Goal: Register for event/course

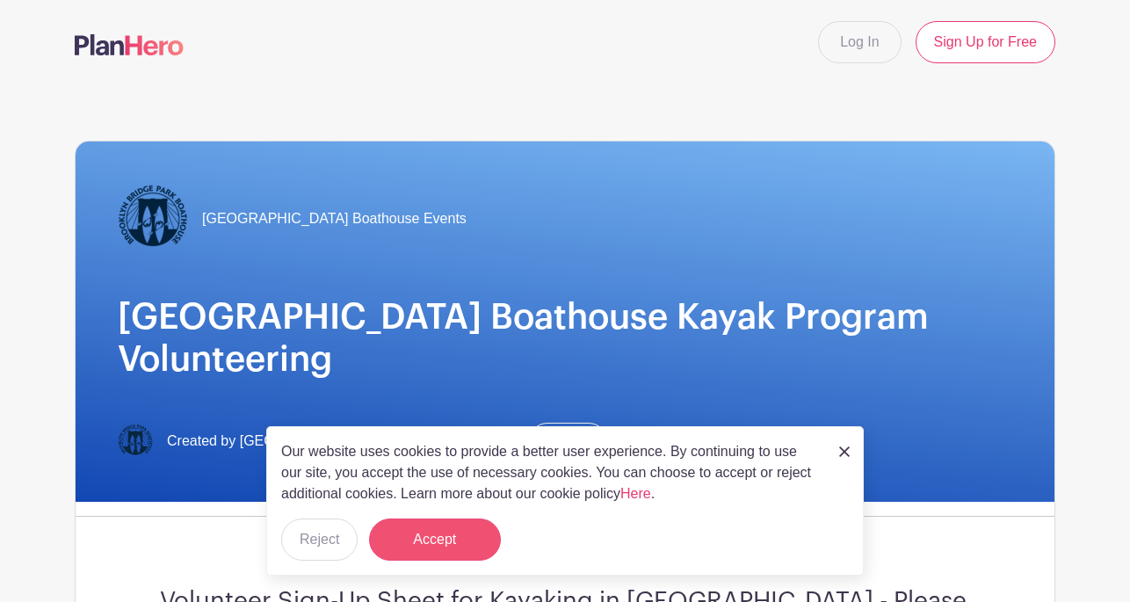
click at [437, 550] on button "Accept" at bounding box center [435, 539] width 132 height 42
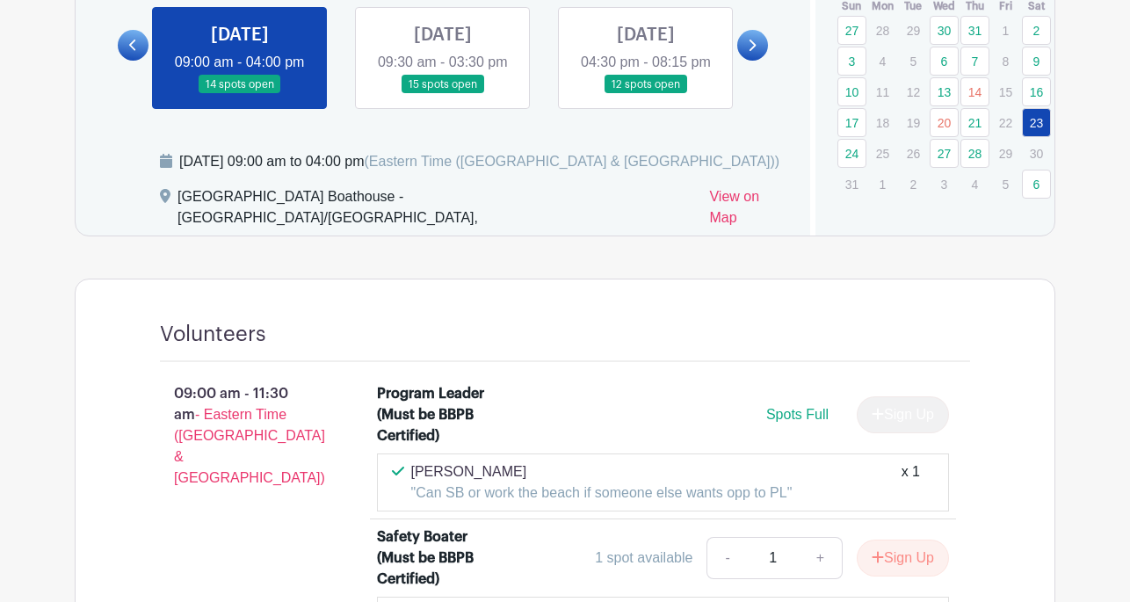
scroll to position [843, 0]
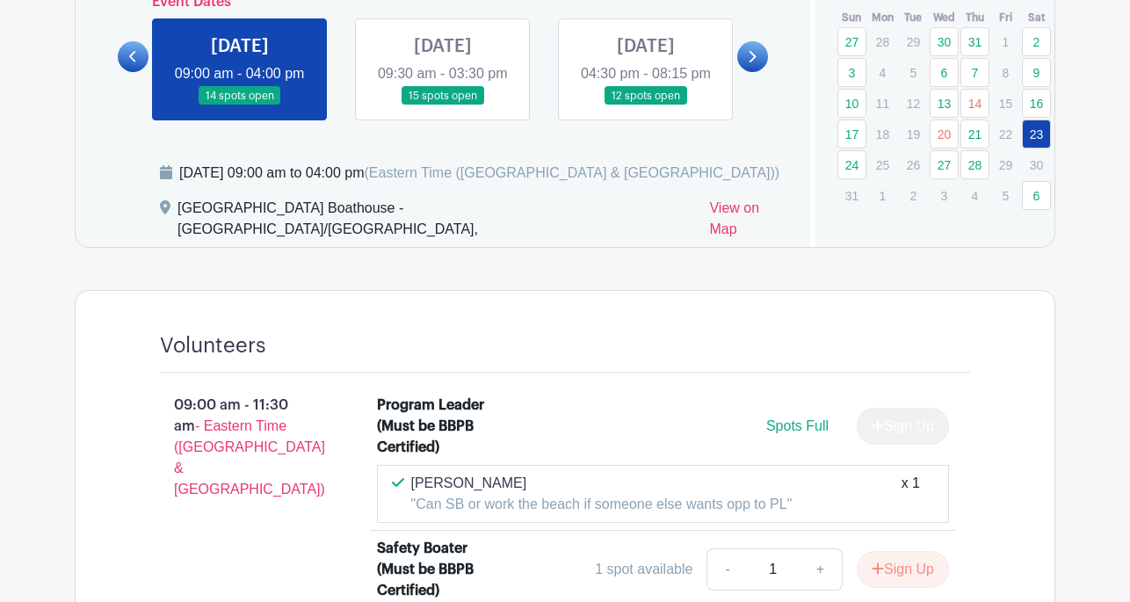
click at [443, 105] on link at bounding box center [443, 105] width 0 height 0
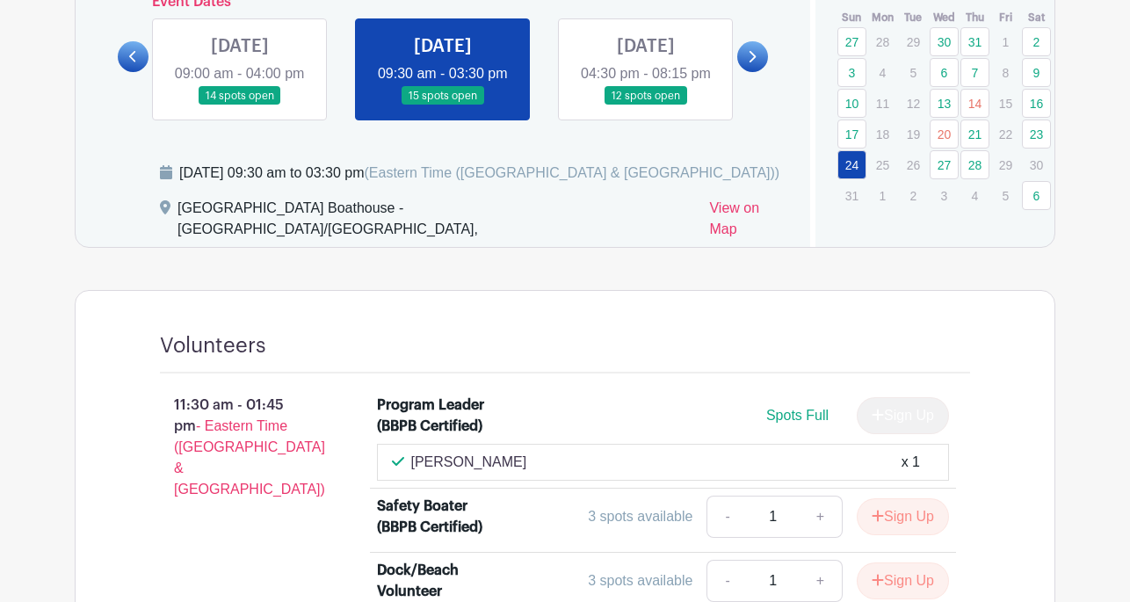
click at [443, 105] on link at bounding box center [443, 105] width 0 height 0
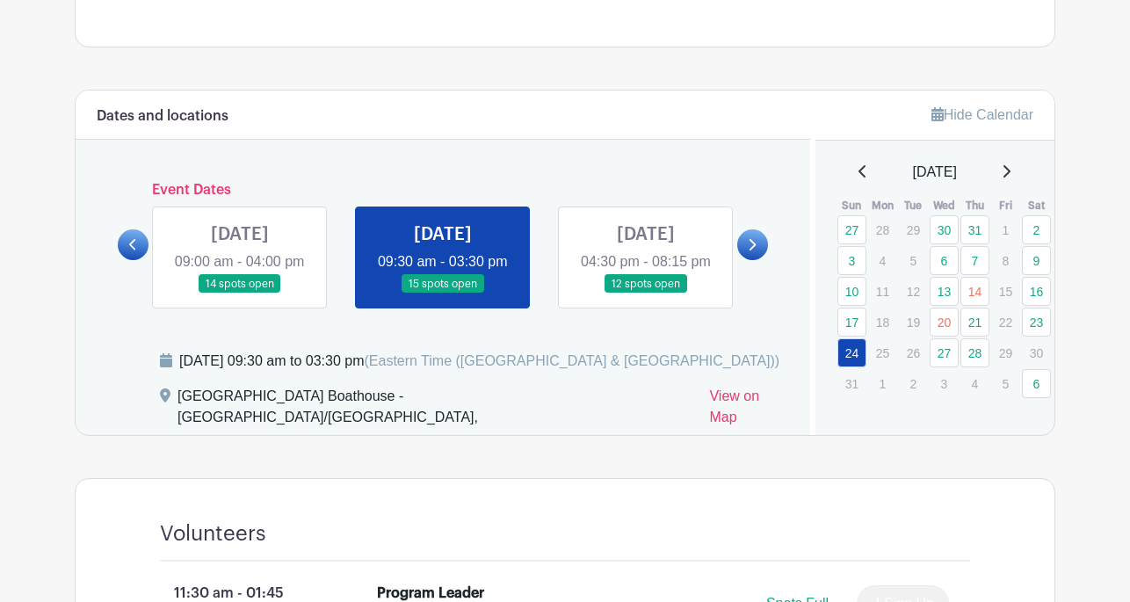
scroll to position [657, 0]
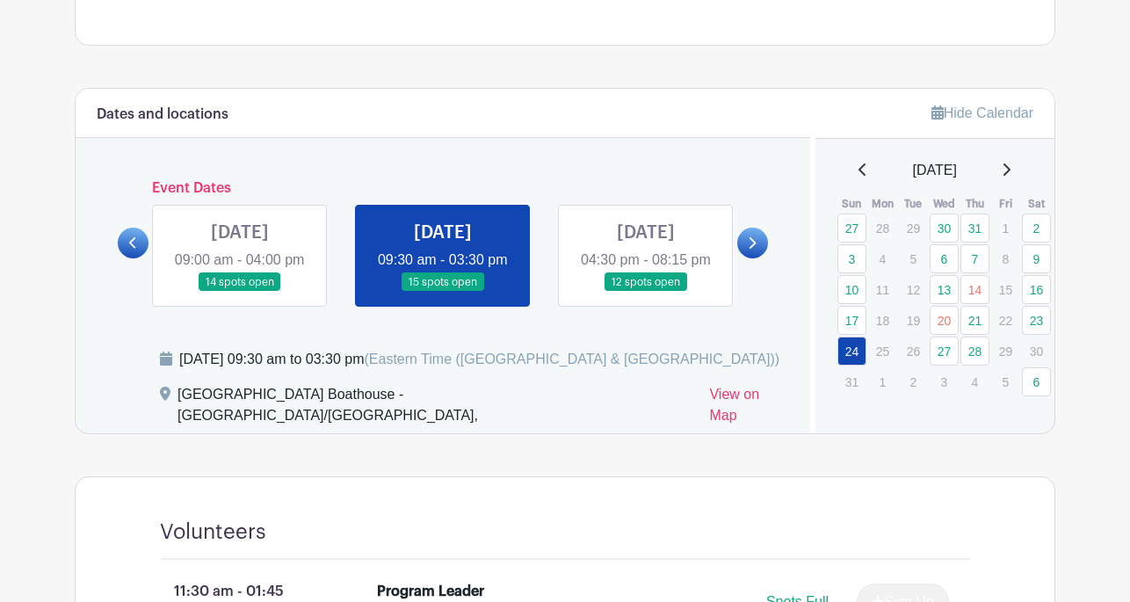
click at [240, 292] on link at bounding box center [240, 292] width 0 height 0
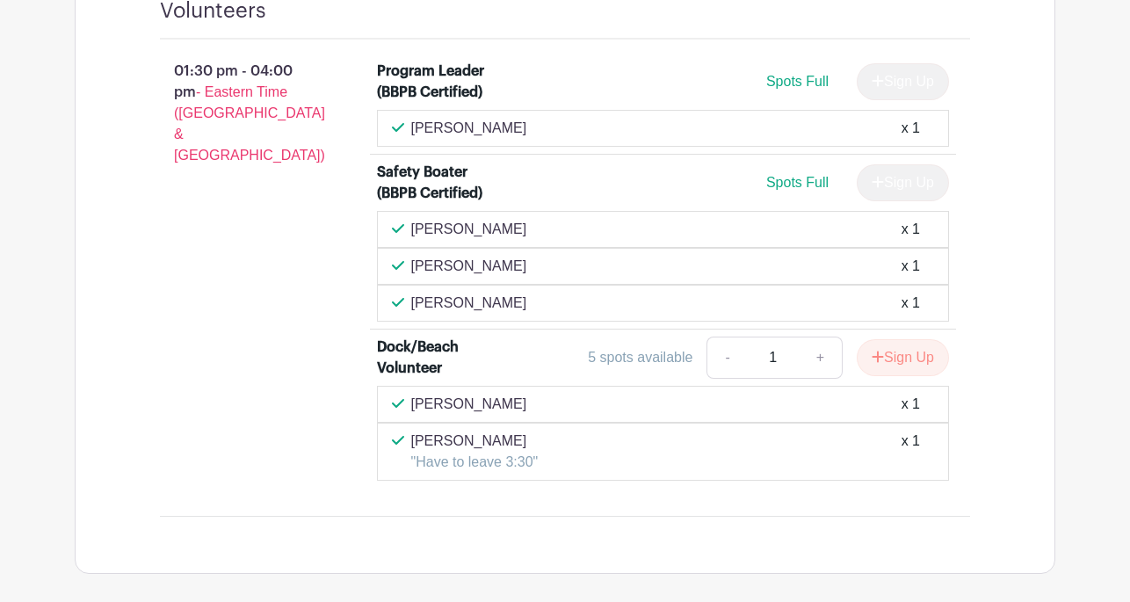
scroll to position [2530, 0]
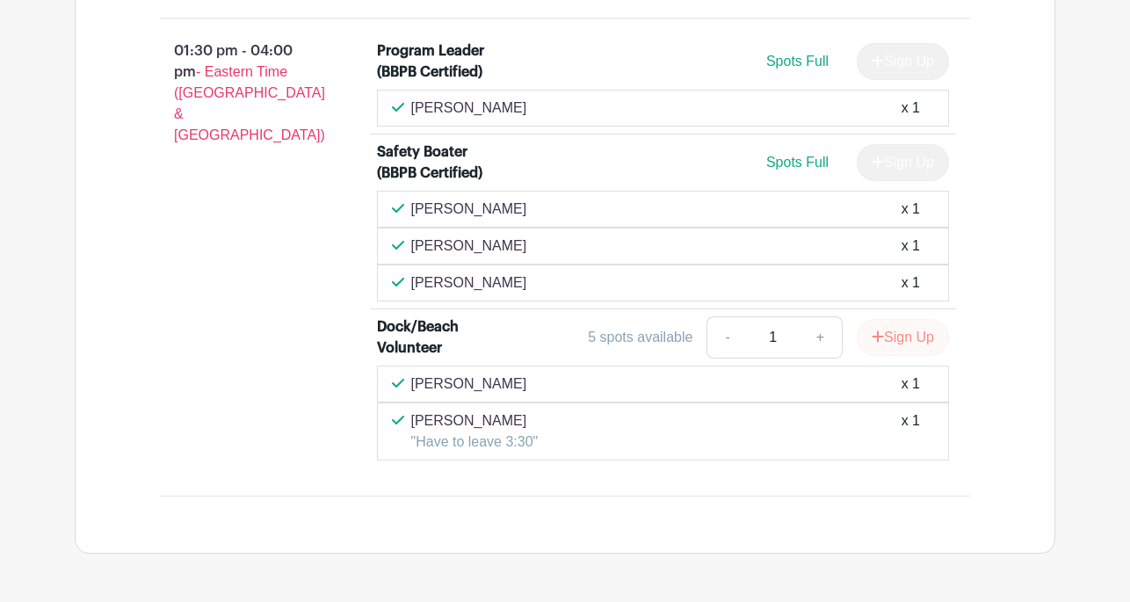
click at [901, 348] on button "Sign Up" at bounding box center [902, 337] width 92 height 37
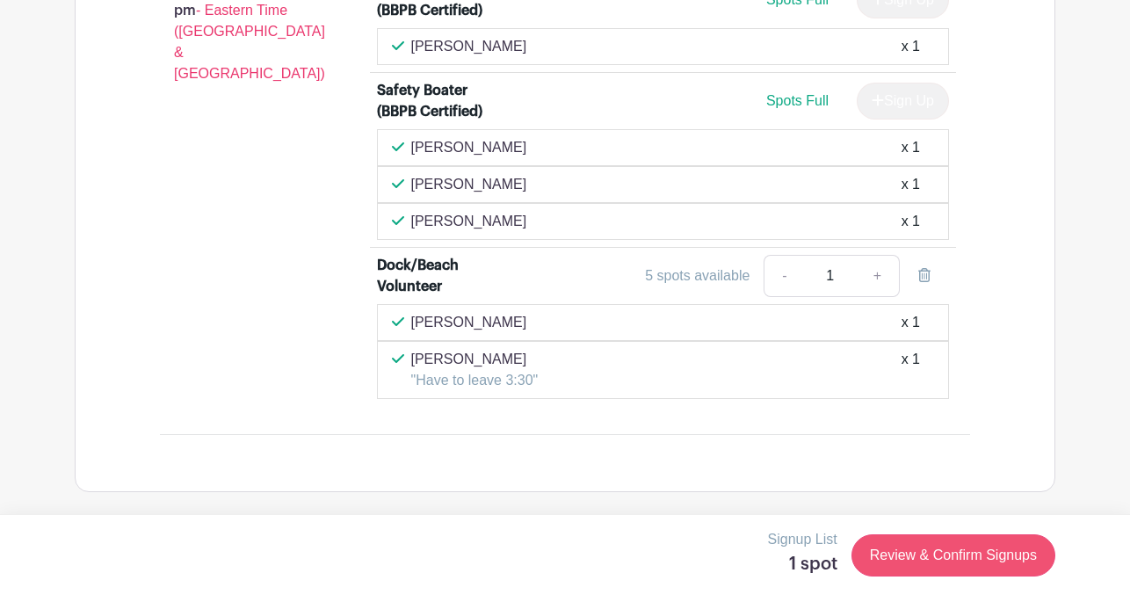
scroll to position [2594, 0]
click at [917, 572] on link "Review & Confirm Signups" at bounding box center [953, 555] width 204 height 42
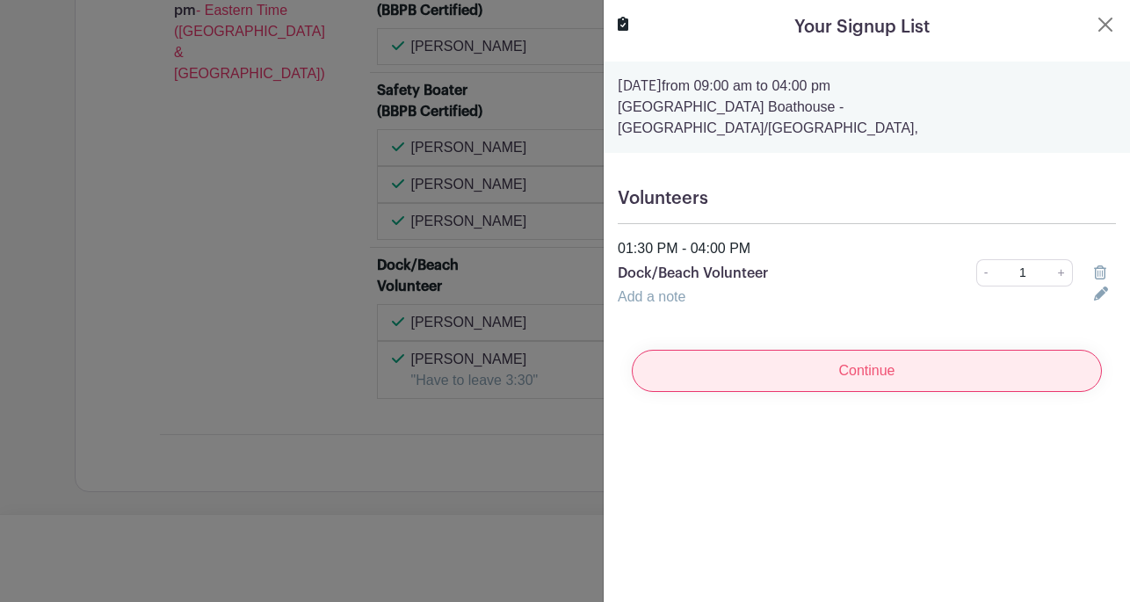
click at [913, 357] on input "Continue" at bounding box center [867, 371] width 470 height 42
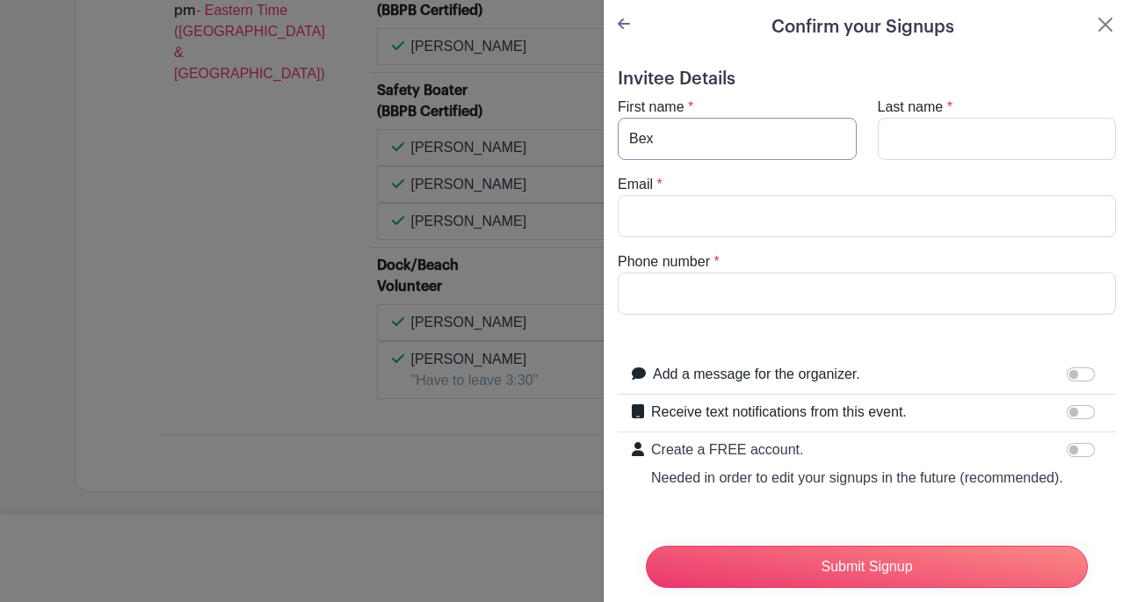
type input "Bex"
type input "[PERSON_NAME]"
type input "[EMAIL_ADDRESS][DOMAIN_NAME]"
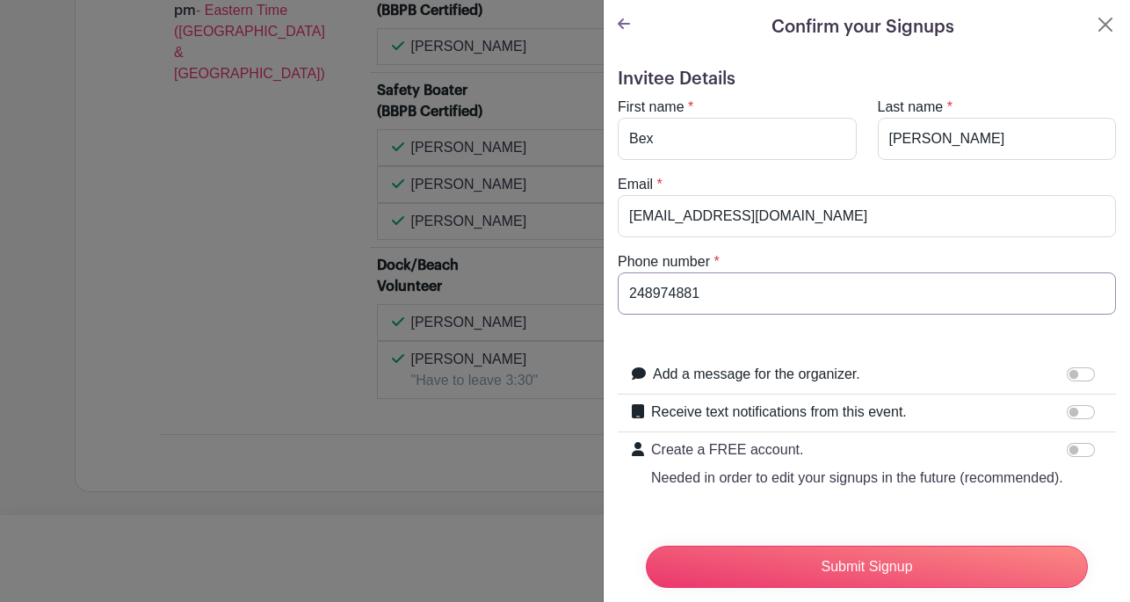
type input "2489748818"
click at [1076, 416] on input "Receive text notifications from this event." at bounding box center [1080, 412] width 28 height 14
checkbox input "true"
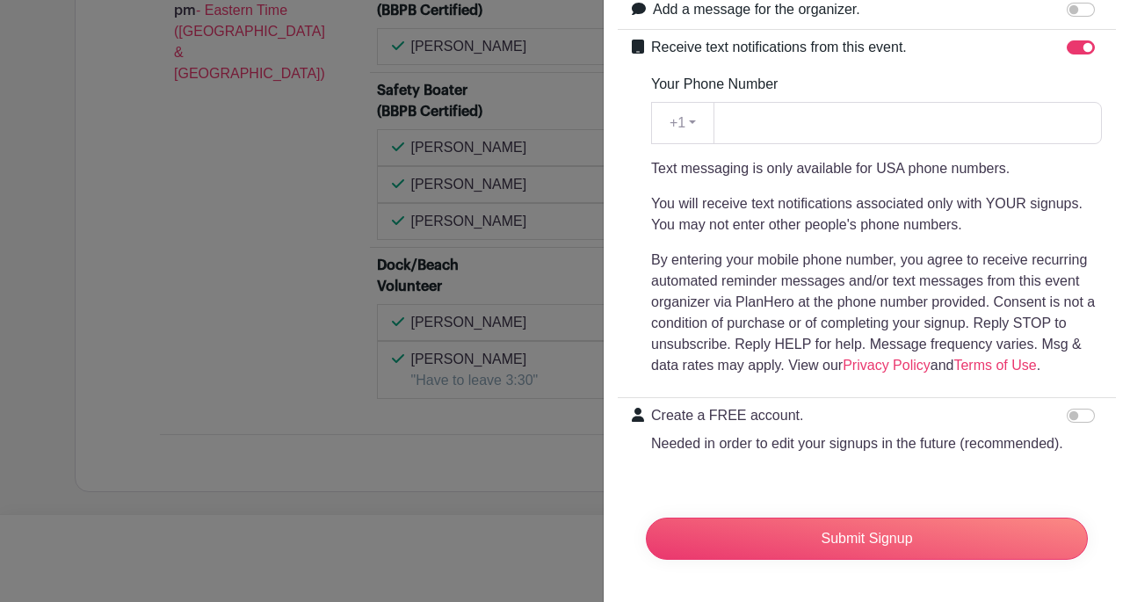
scroll to position [365, 0]
click at [1071, 417] on input "Create a FREE account. Needed in order to edit your signups in the future (reco…" at bounding box center [1080, 415] width 28 height 14
checkbox input "true"
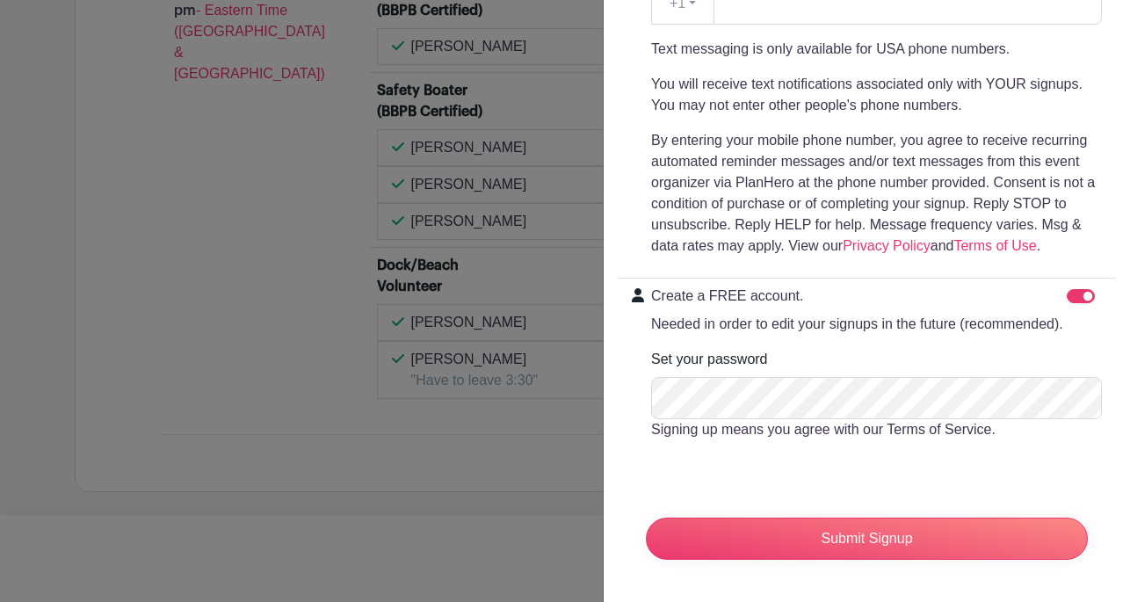
scroll to position [484, 0]
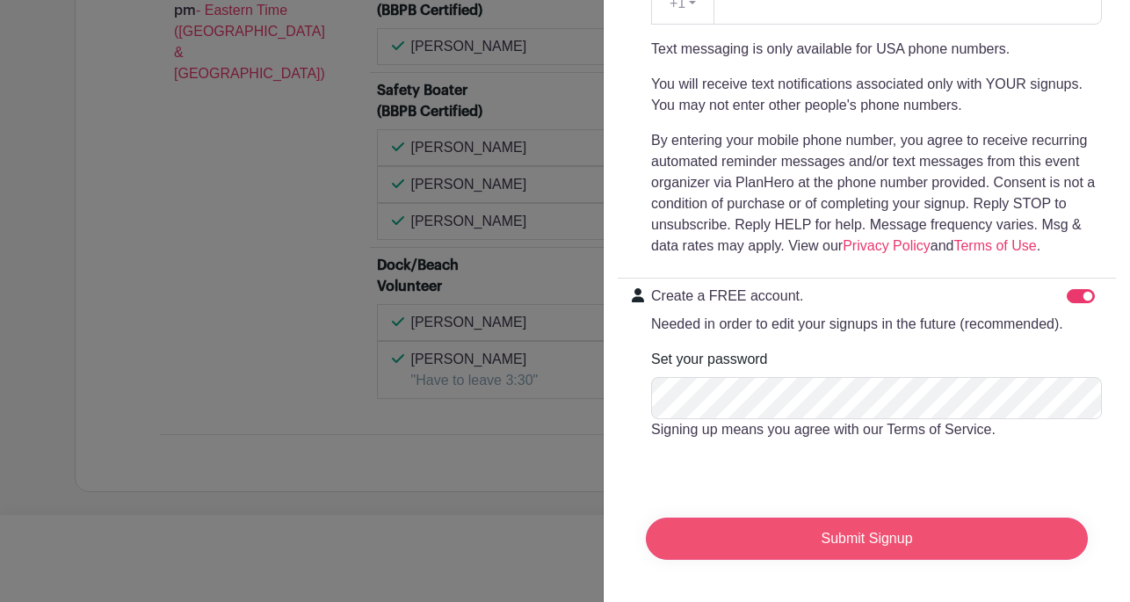
click at [834, 542] on input "Submit Signup" at bounding box center [867, 538] width 442 height 42
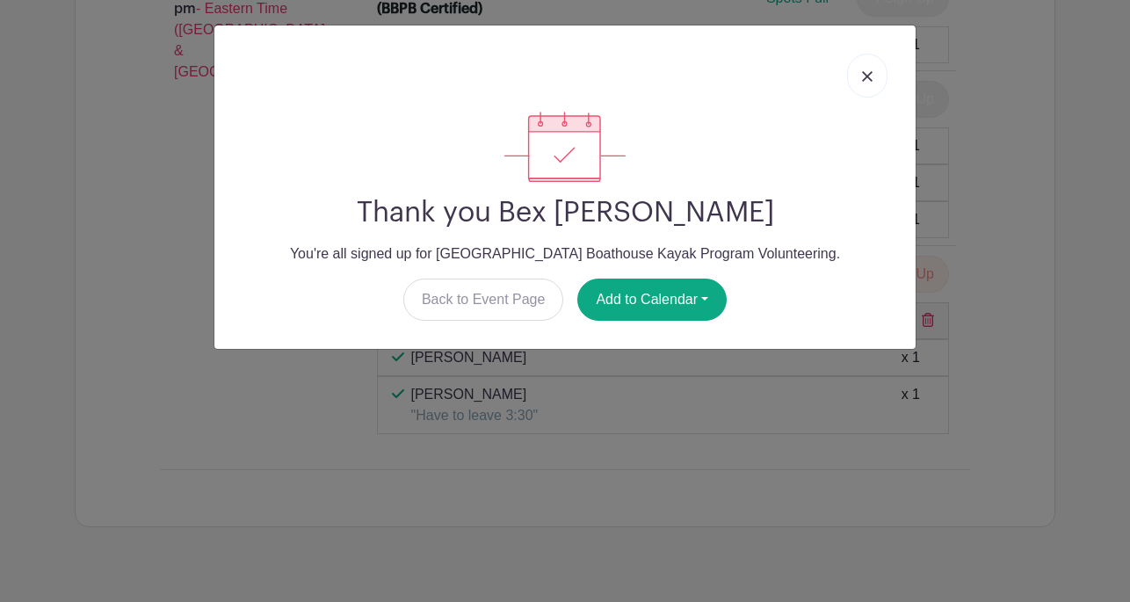
click at [870, 69] on link at bounding box center [867, 76] width 40 height 44
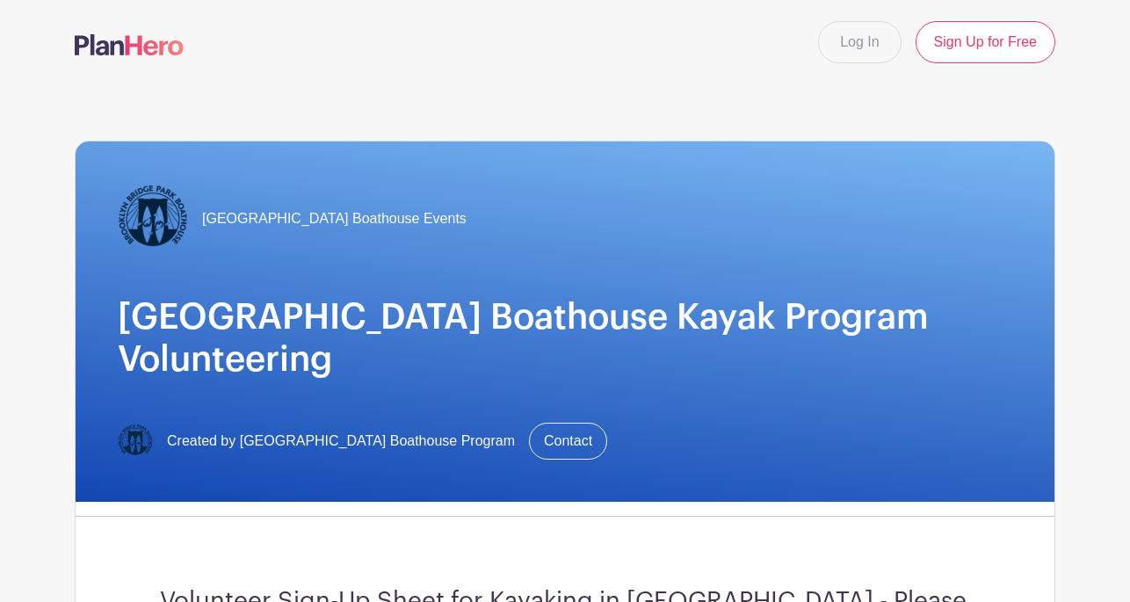
scroll to position [0, 0]
click at [870, 39] on link "Log In" at bounding box center [859, 42] width 83 height 42
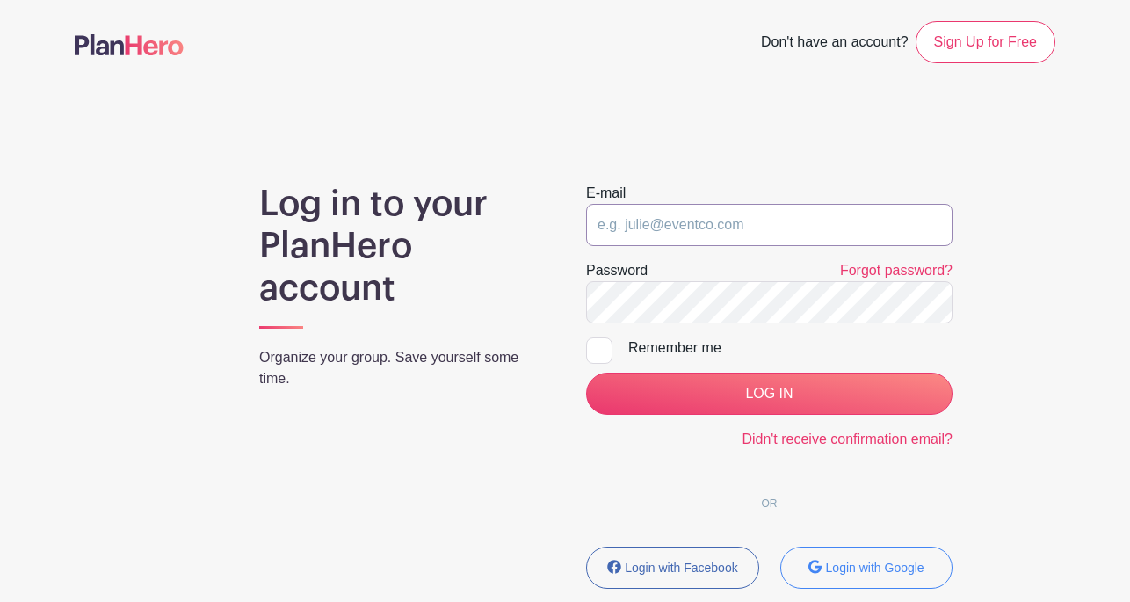
type input "[EMAIL_ADDRESS][DOMAIN_NAME]"
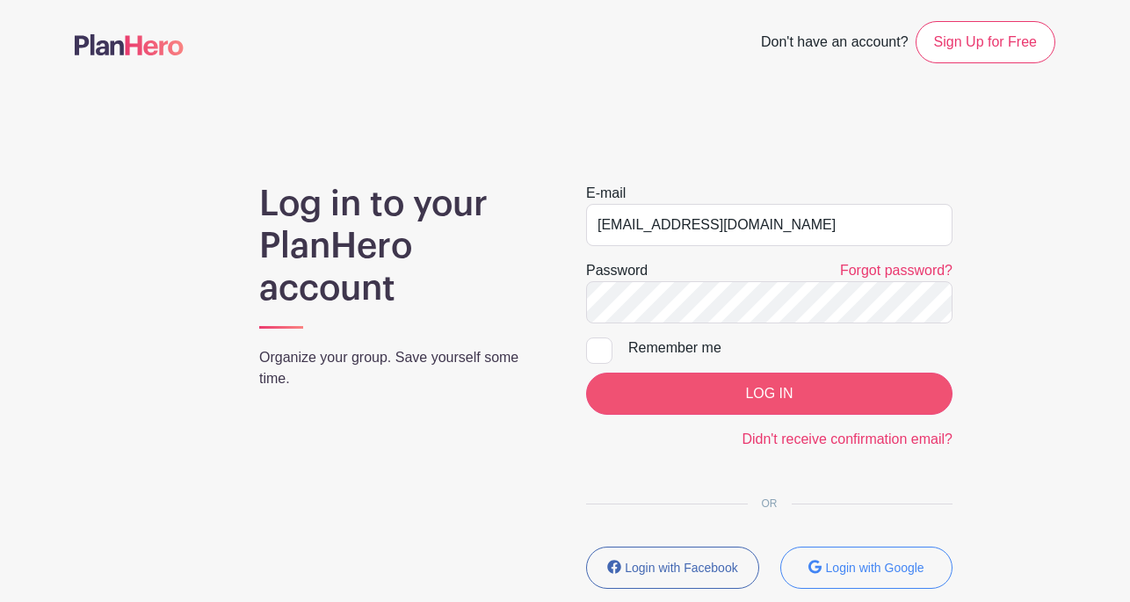
click at [808, 394] on input "LOG IN" at bounding box center [769, 393] width 366 height 42
